Goal: Entertainment & Leisure: Consume media (video, audio)

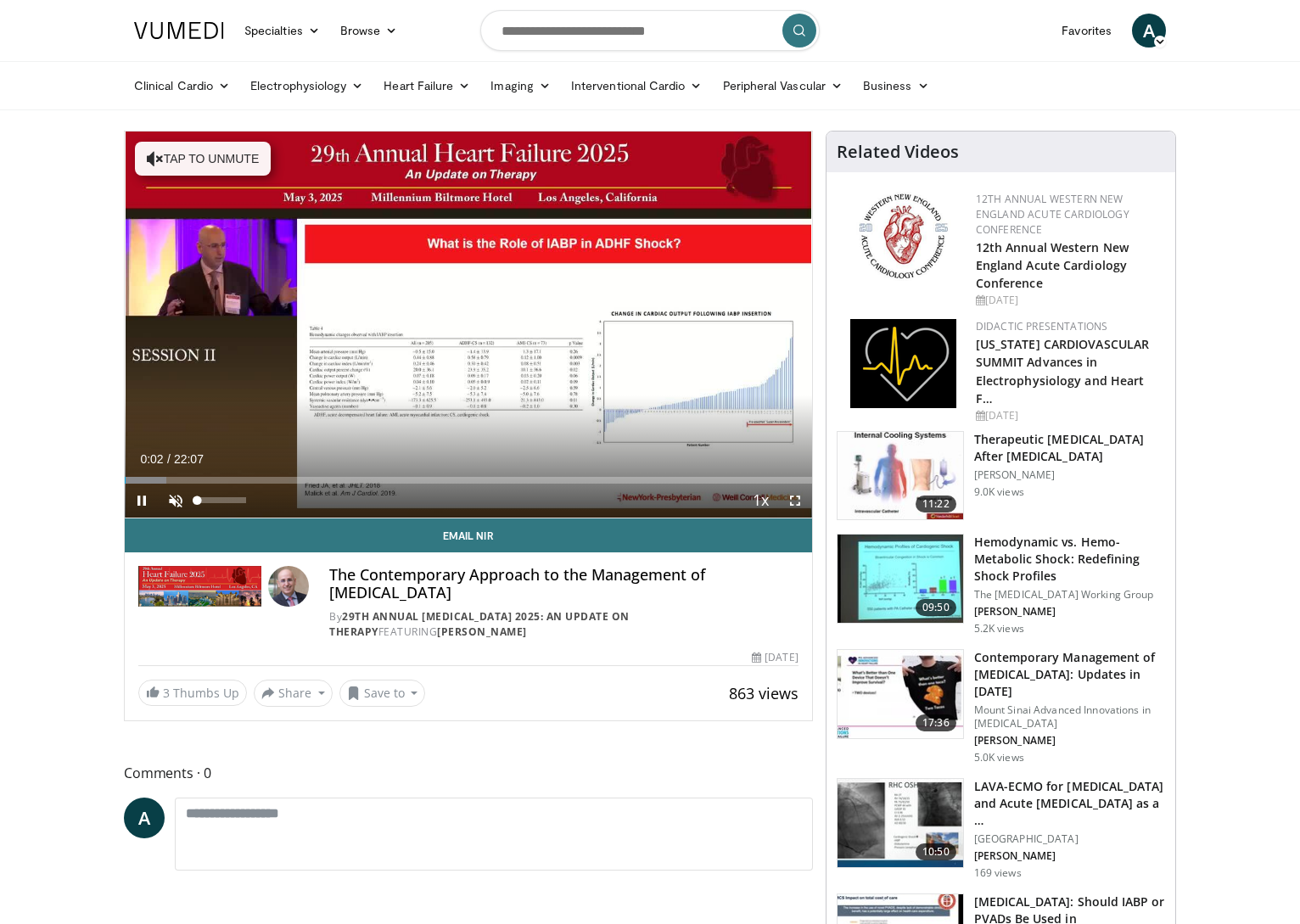
click at [177, 503] on span "Video Player" at bounding box center [175, 500] width 34 height 34
click at [799, 499] on span "Video Player" at bounding box center [795, 500] width 34 height 34
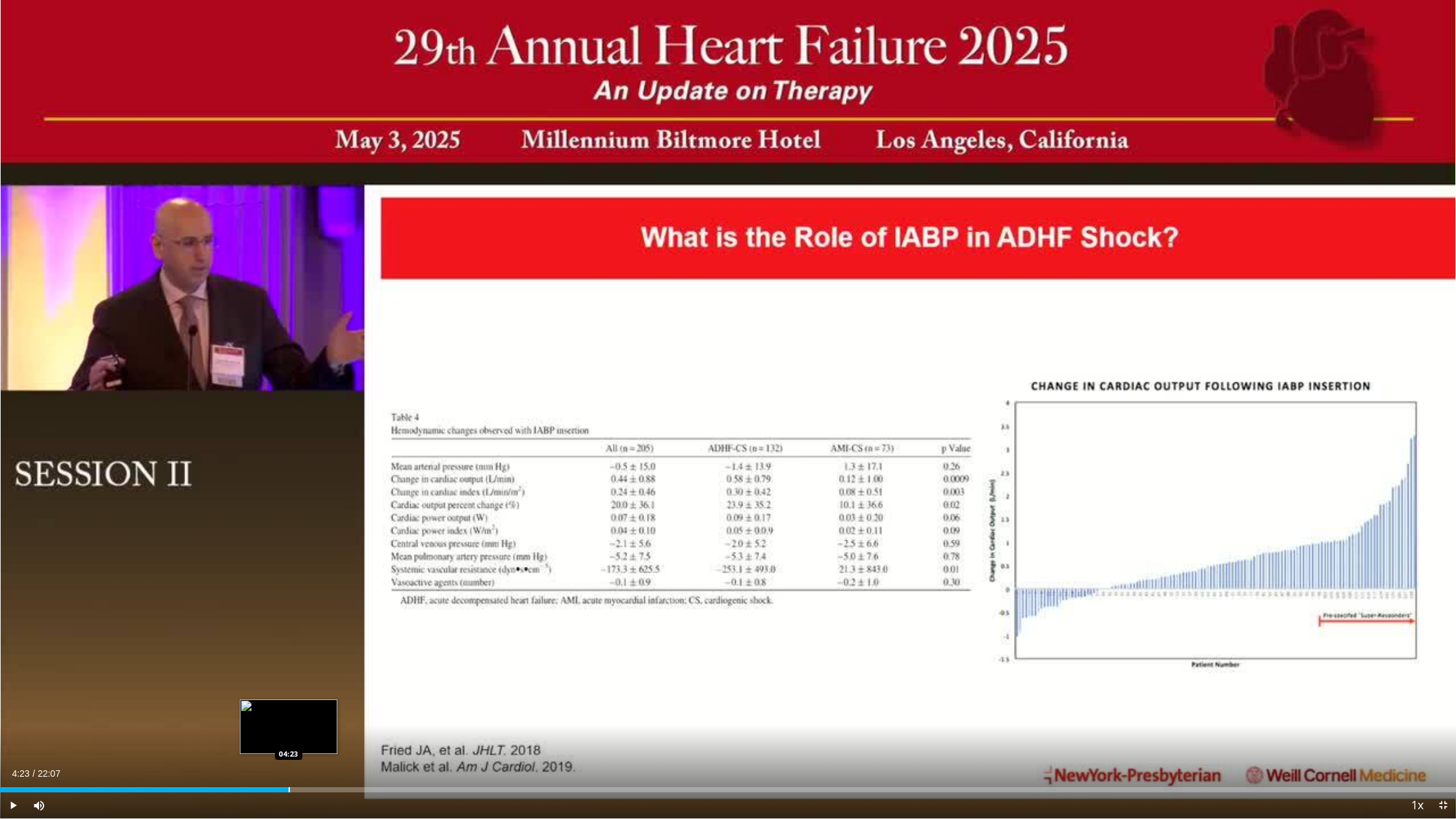
drag, startPoint x: 322, startPoint y: 790, endPoint x: 288, endPoint y: 785, distance: 34.4
click at [288, 707] on div "Loaded : 0.00% 04:23 04:23" at bounding box center [728, 786] width 1456 height 13
click at [308, 707] on div "Current Time 4:23 / Duration 22:07" at bounding box center [728, 773] width 1456 height 12
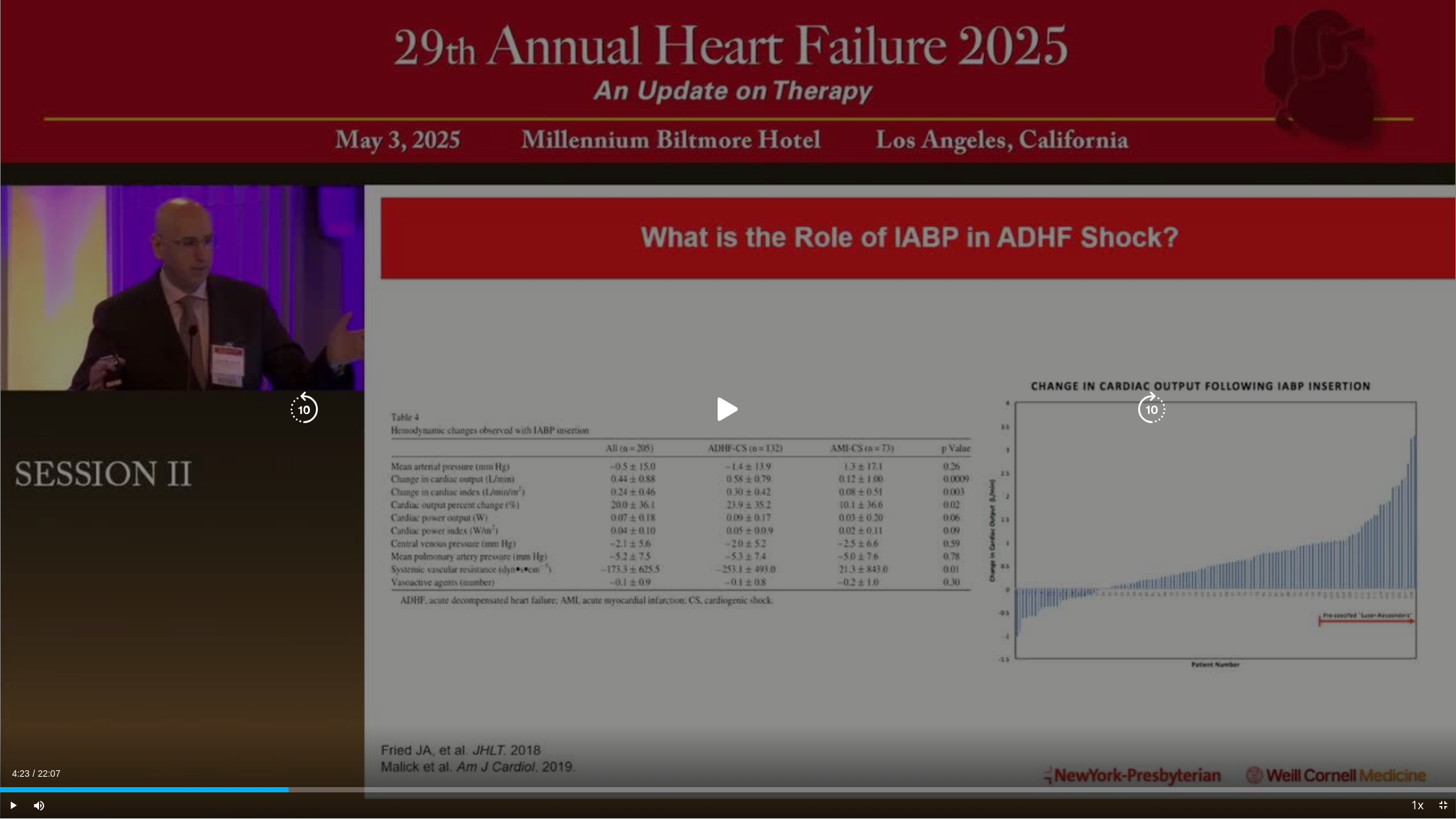
click at [344, 707] on div "10 seconds Tap to unmute" at bounding box center [728, 409] width 1456 height 818
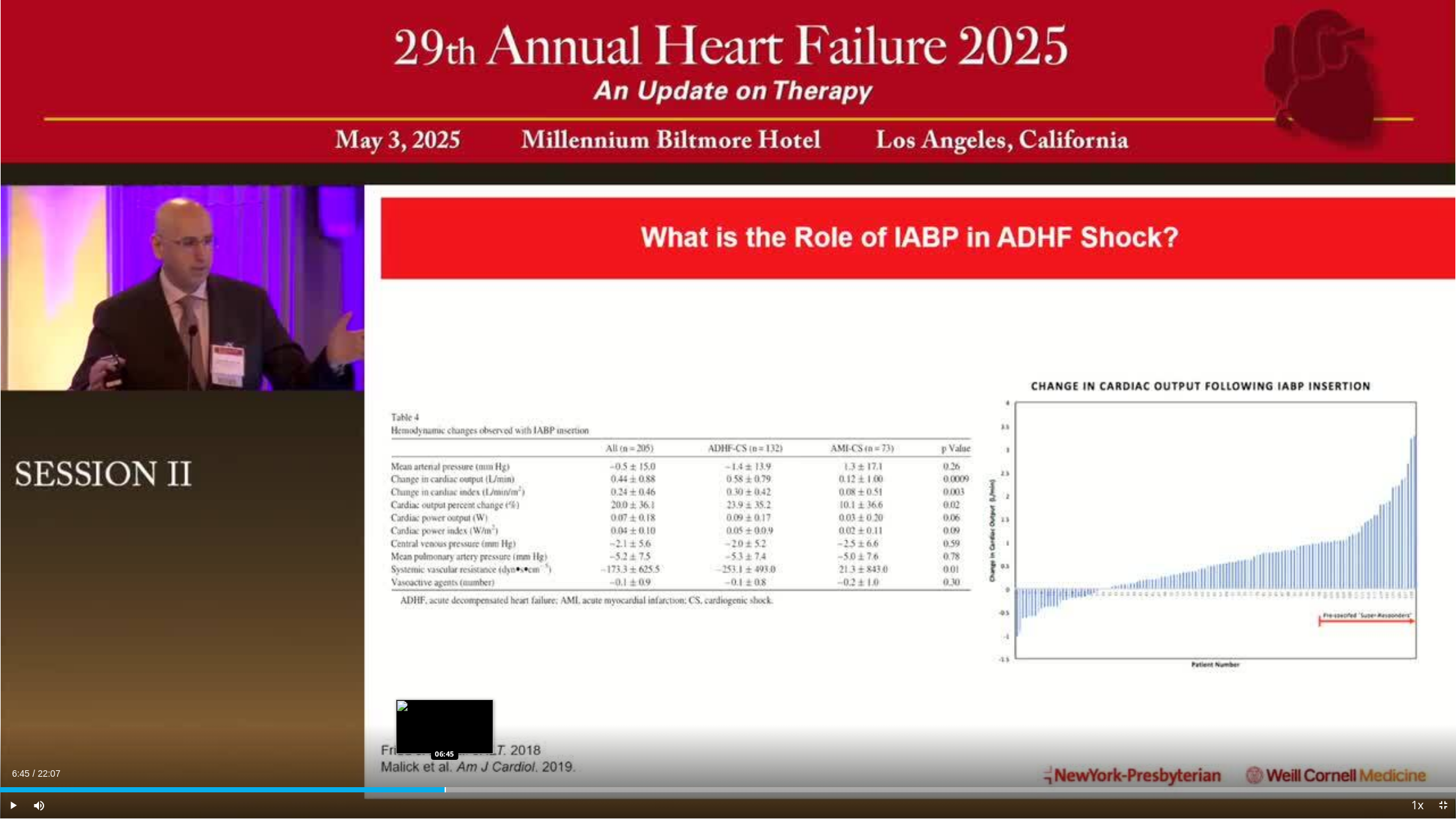
drag, startPoint x: 462, startPoint y: 787, endPoint x: 444, endPoint y: 786, distance: 18.0
click at [444, 707] on div "Loaded : 0.00% 06:45 06:45" at bounding box center [728, 786] width 1456 height 13
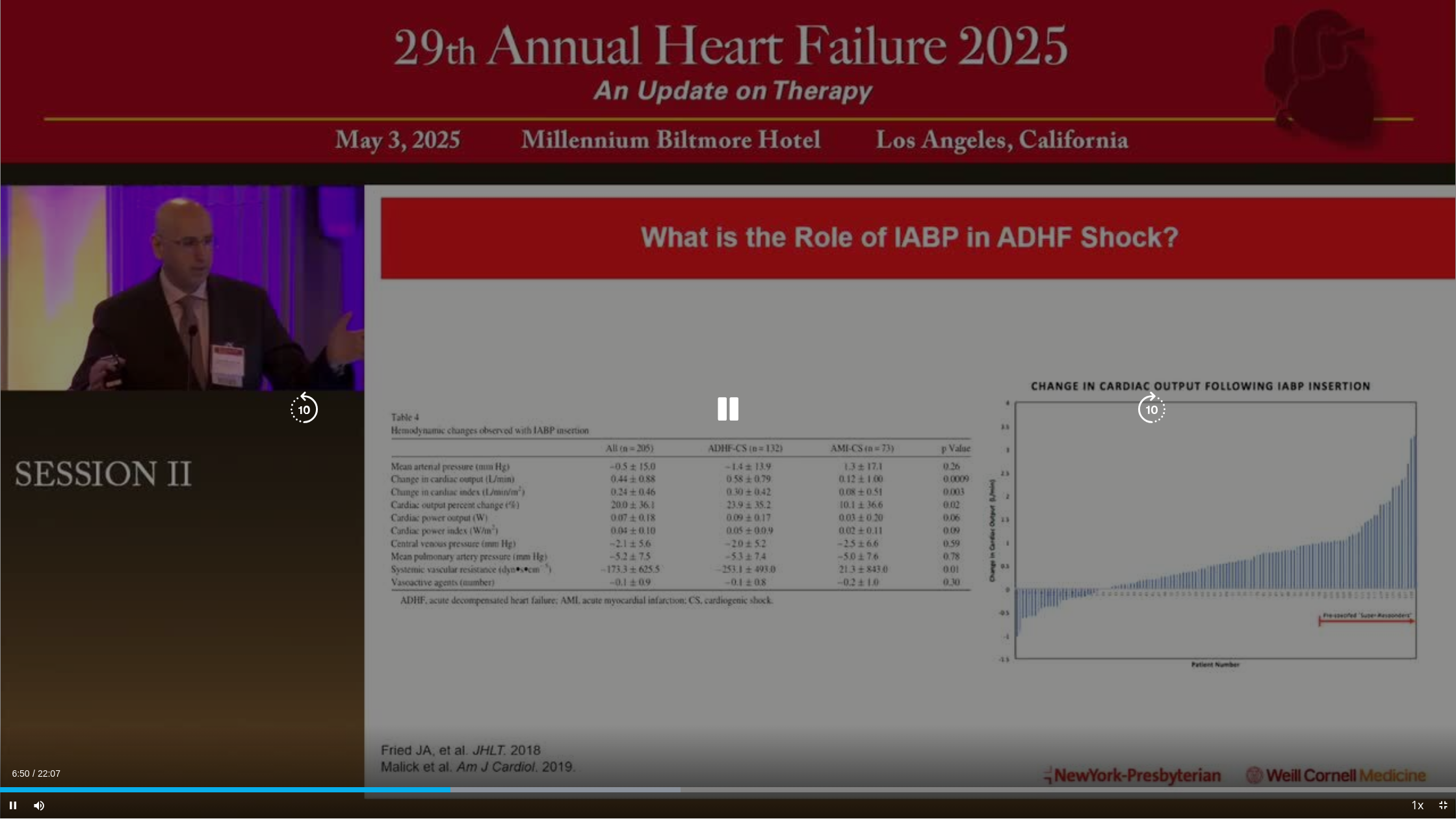
drag, startPoint x: 386, startPoint y: 192, endPoint x: 524, endPoint y: 228, distance: 142.6
click at [526, 228] on div "10 seconds Tap to unmute" at bounding box center [728, 409] width 1456 height 818
click at [995, 680] on div "10 seconds Tap to unmute" at bounding box center [728, 409] width 1456 height 818
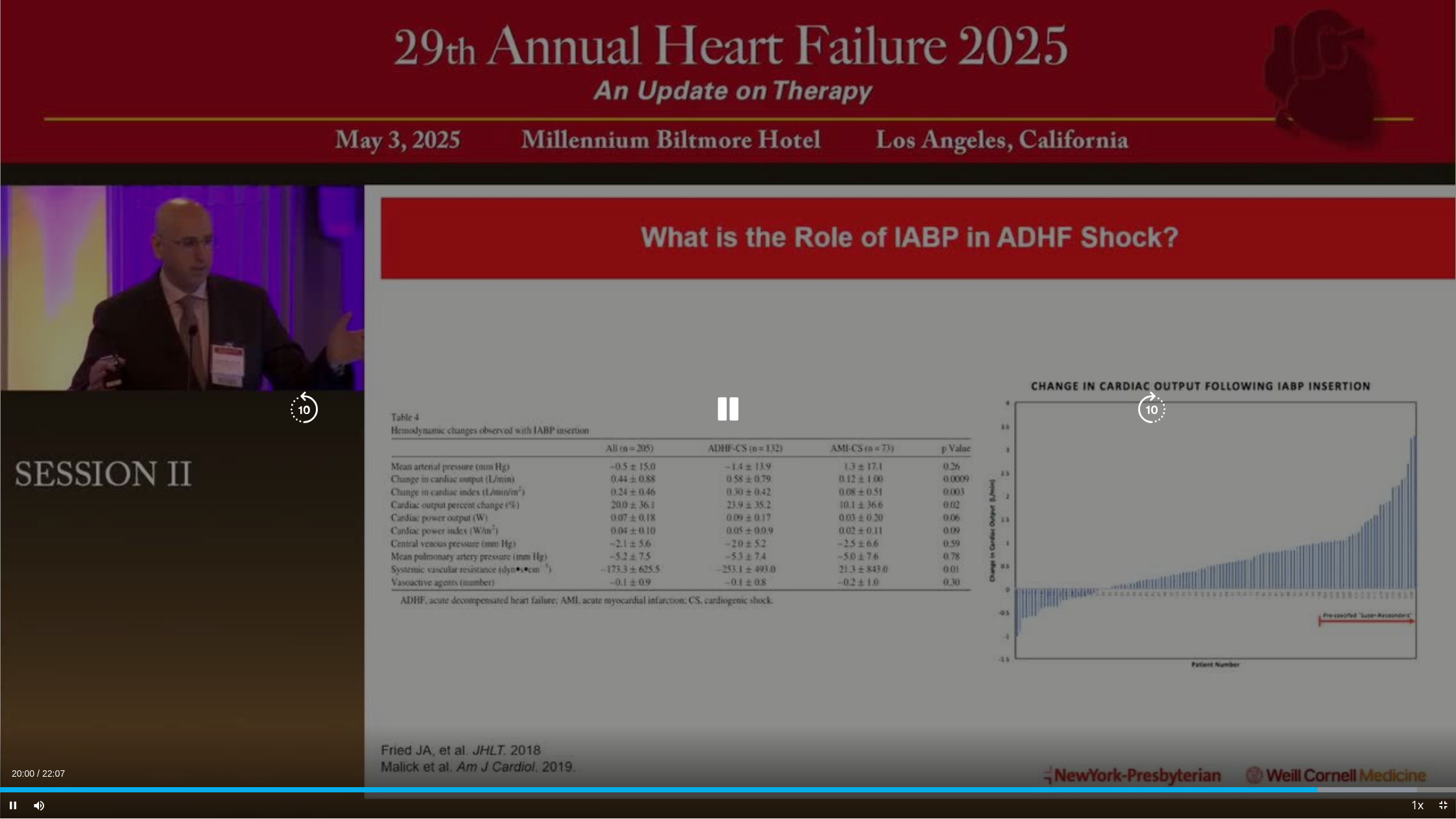
click at [995, 532] on div "10 seconds Tap to unmute" at bounding box center [728, 409] width 1456 height 818
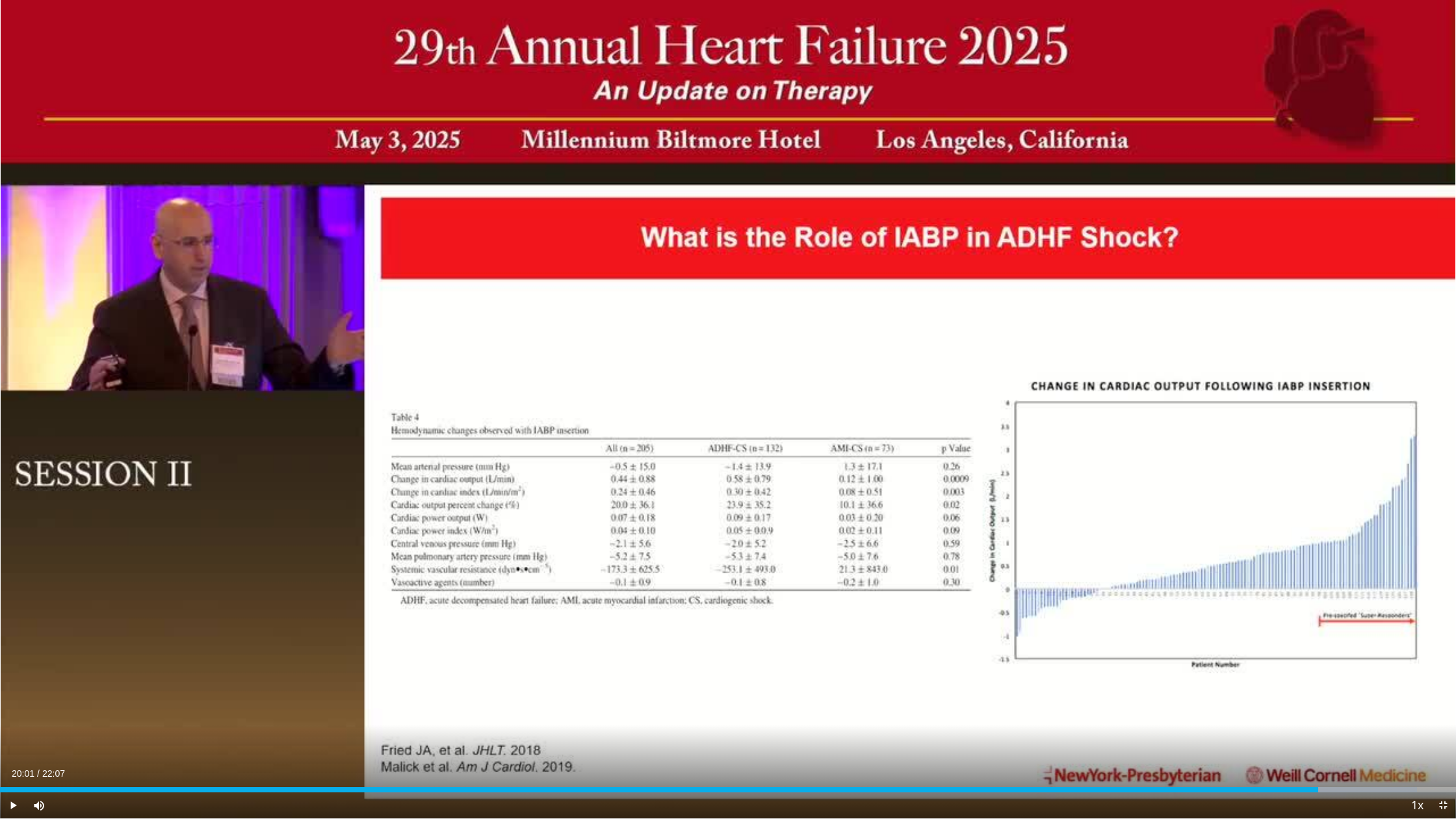
click at [995, 532] on div "10 seconds Tap to unmute" at bounding box center [728, 409] width 1456 height 818
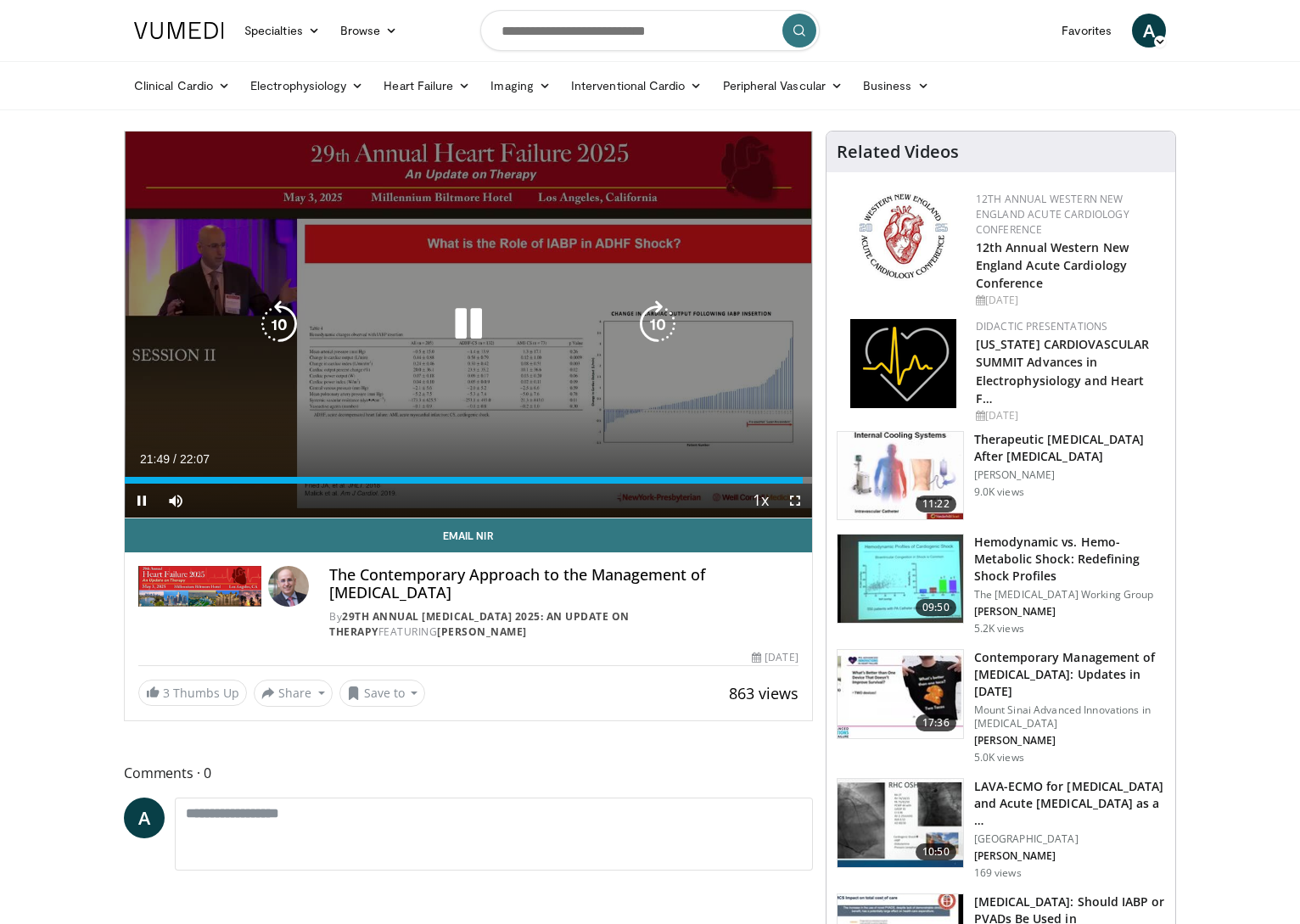
click at [618, 299] on div "10 seconds Tap to unmute" at bounding box center [468, 324] width 687 height 386
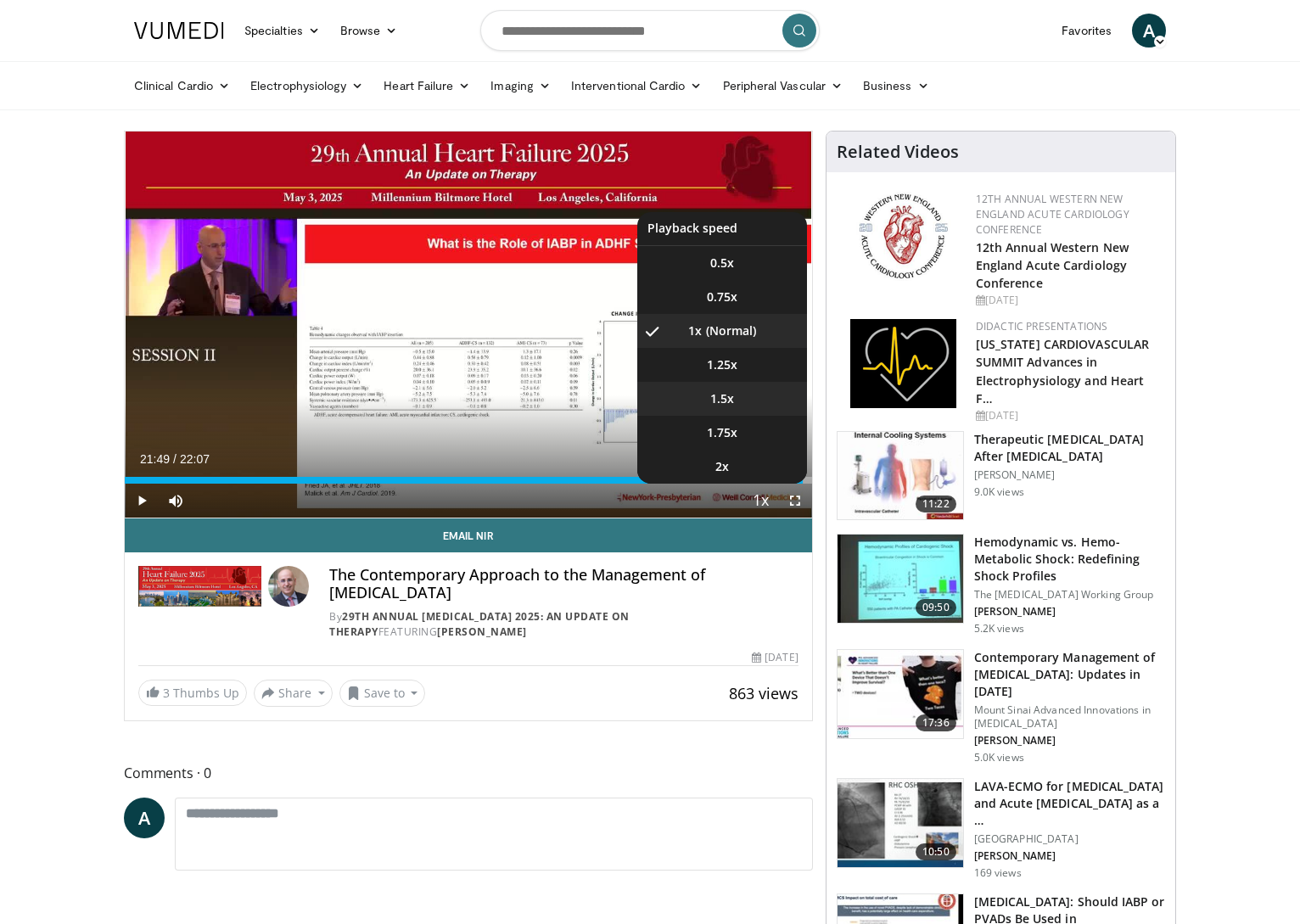
click at [710, 397] on span "1.5x" at bounding box center [722, 399] width 23 height 17
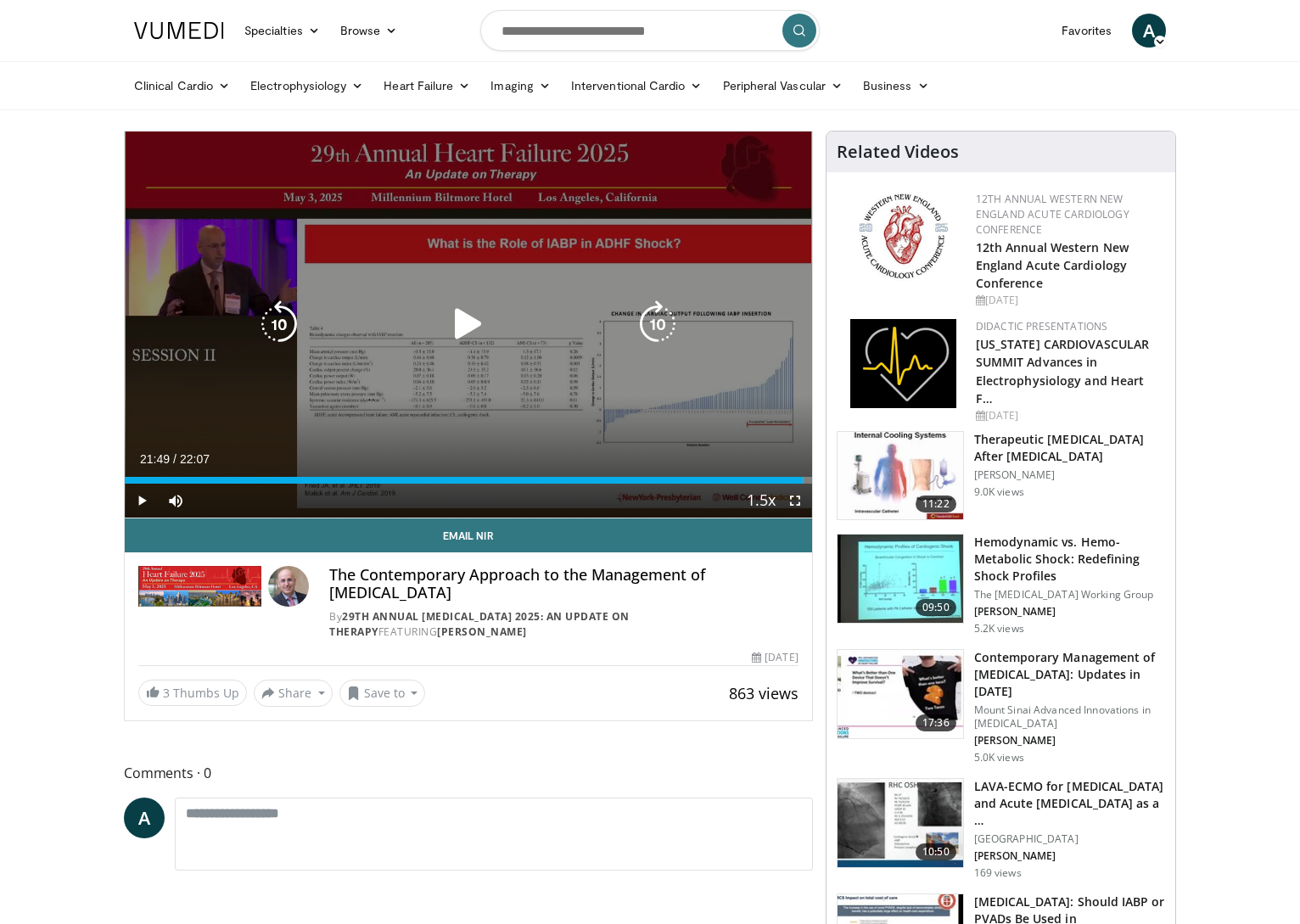
click at [560, 396] on div "10 seconds Tap to unmute" at bounding box center [468, 324] width 687 height 386
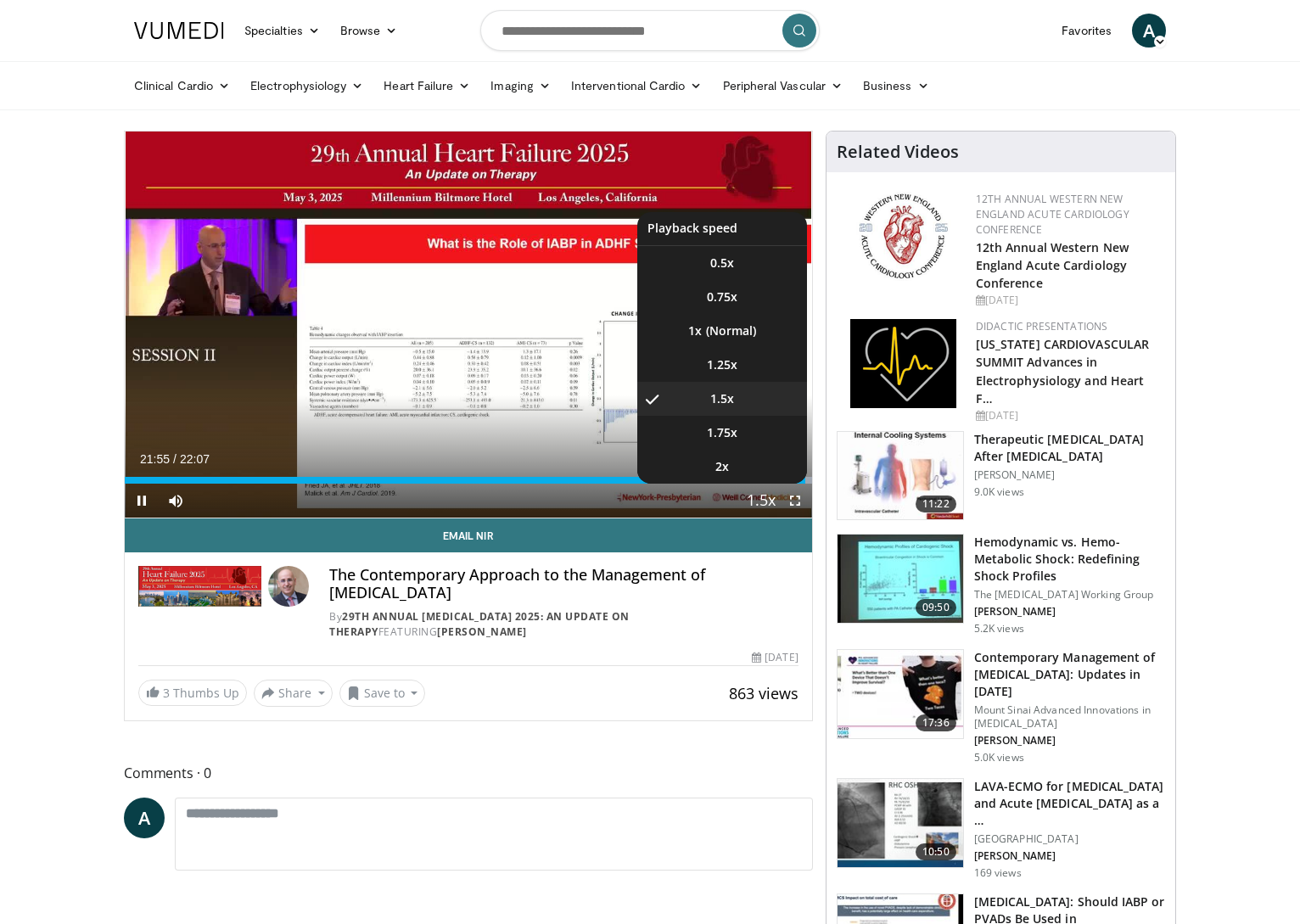
click at [755, 501] on span "Video Player" at bounding box center [761, 501] width 23 height 34
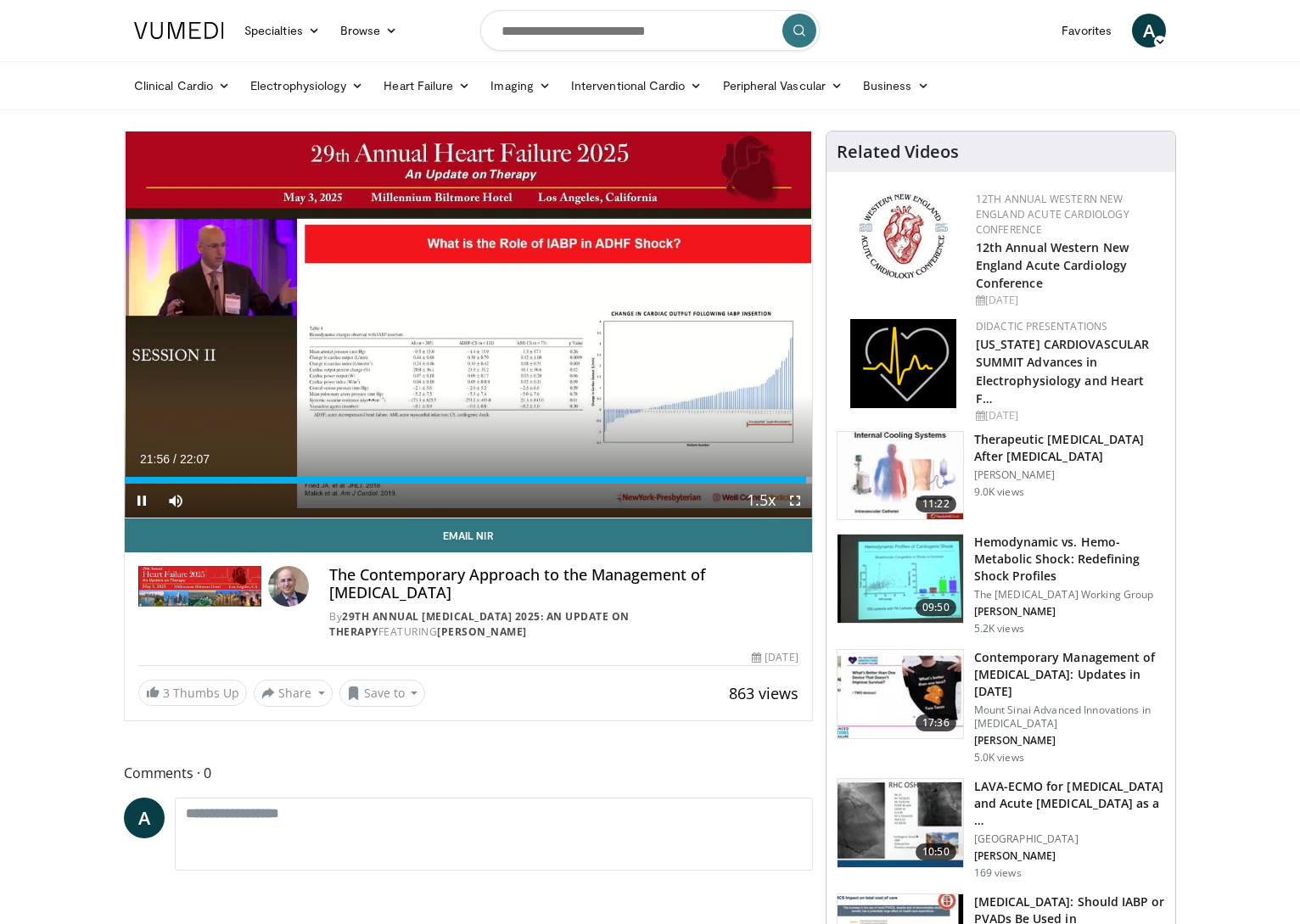
click at [755, 501] on video-js "**********" at bounding box center [468, 324] width 687 height 387
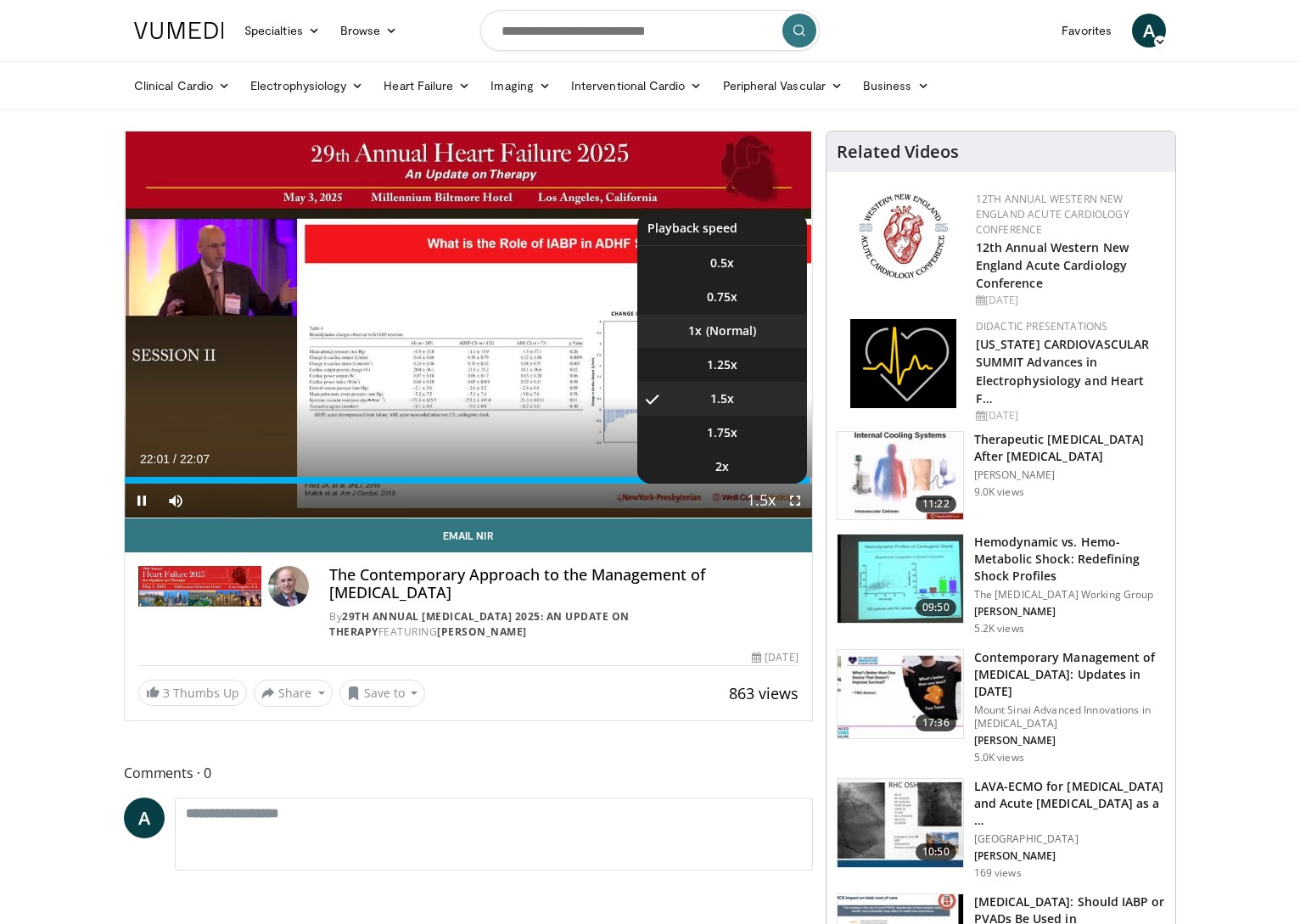
click at [744, 330] on li "1x" at bounding box center [722, 330] width 170 height 34
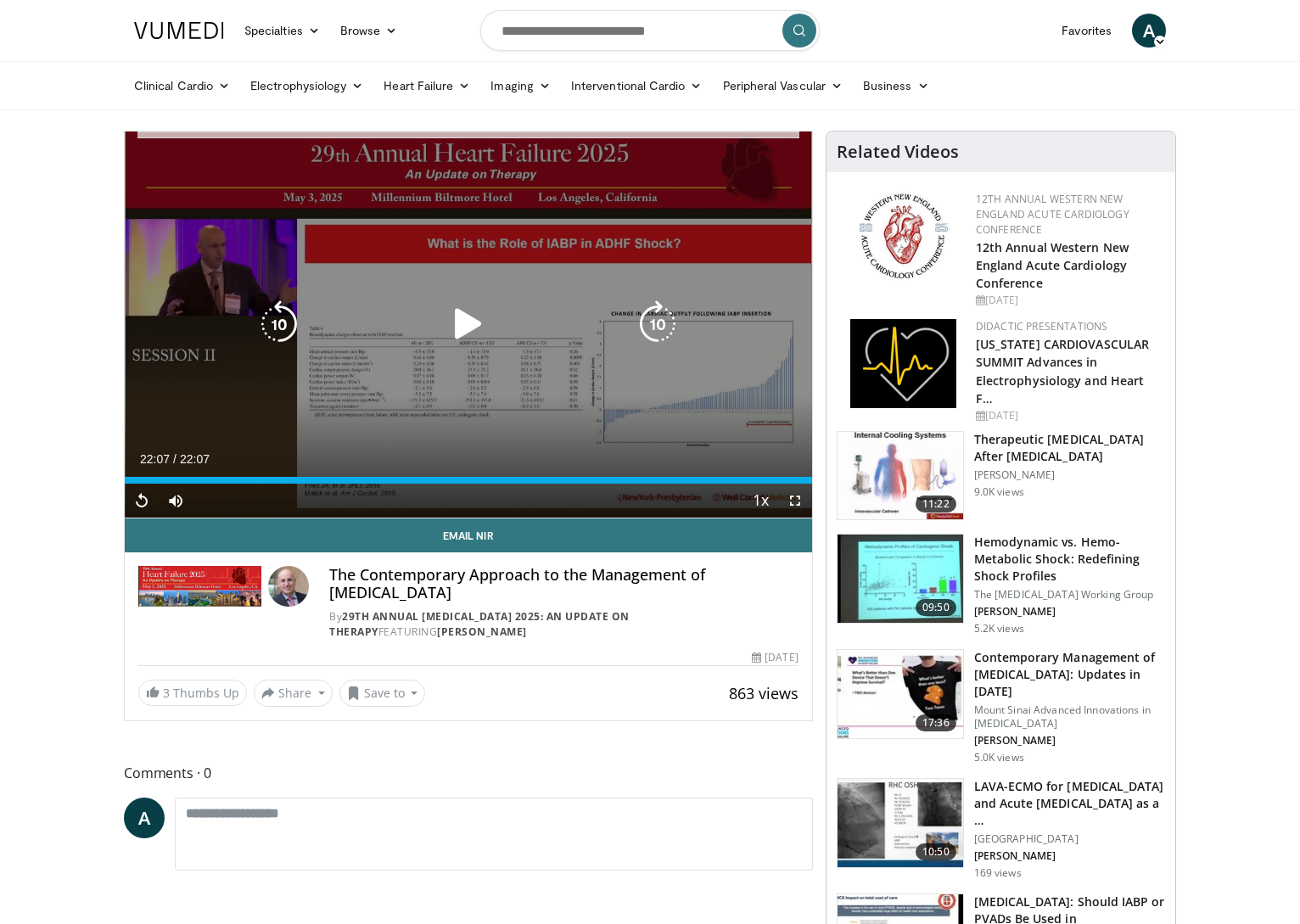
click at [464, 329] on icon "Video Player" at bounding box center [468, 323] width 48 height 48
